Goal: Entertainment & Leisure: Consume media (video, audio)

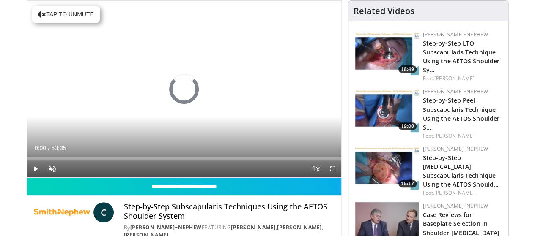
scroll to position [123, 0]
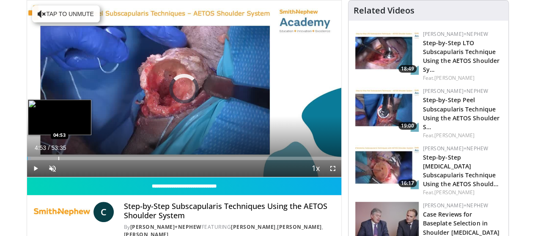
click at [37, 160] on div "Loaded : 1.23% 00:01 04:53" at bounding box center [184, 156] width 314 height 8
click at [46, 160] on div "Progress Bar" at bounding box center [46, 158] width 1 height 3
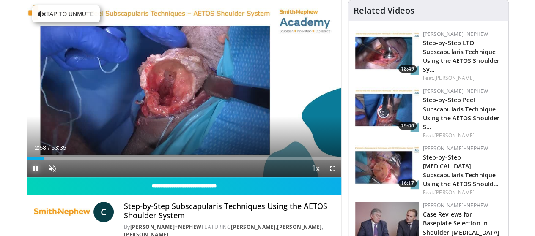
click at [27, 177] on span "Video Player" at bounding box center [35, 168] width 17 height 17
click at [44, 177] on span "Video Player" at bounding box center [52, 168] width 17 height 17
click at [27, 177] on span "Video Player" at bounding box center [35, 168] width 17 height 17
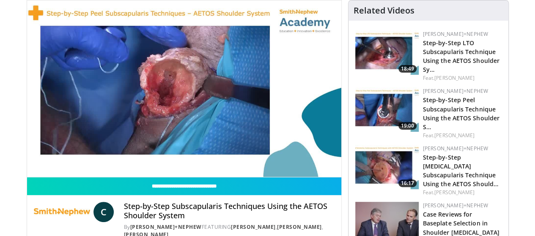
click at [27, 177] on div "10 seconds Tap to unmute" at bounding box center [184, 88] width 314 height 177
